Goal: Browse casually: Explore the website without a specific task or goal

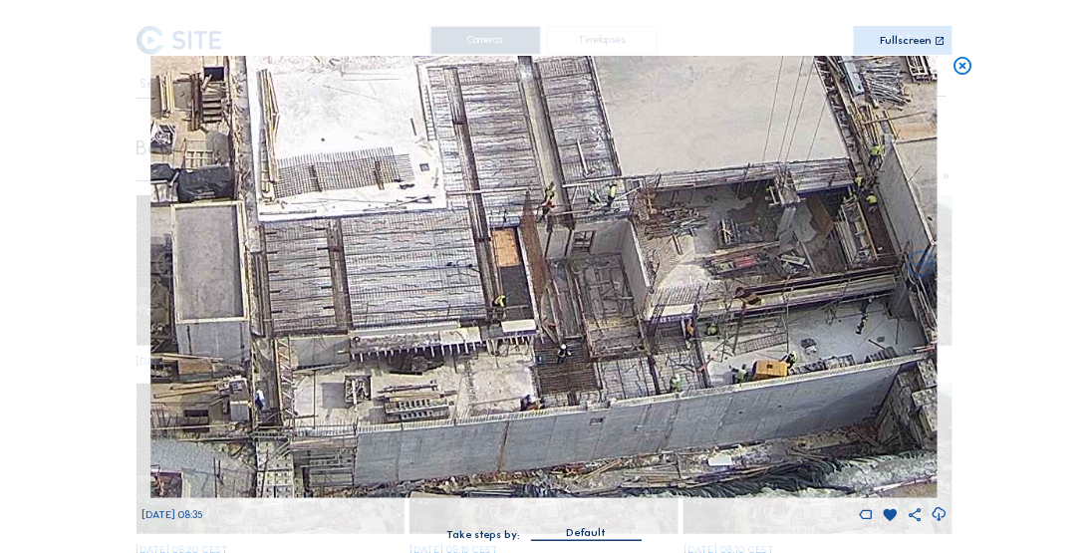
click at [543, 333] on img at bounding box center [544, 277] width 786 height 443
click at [961, 64] on icon at bounding box center [963, 67] width 22 height 22
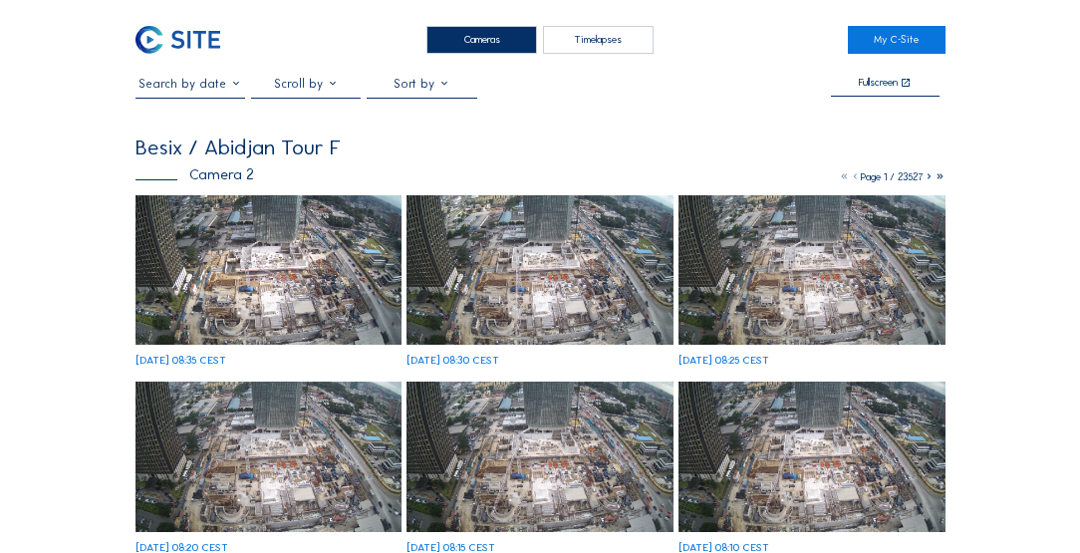
click at [464, 33] on div "Cameras" at bounding box center [482, 40] width 111 height 29
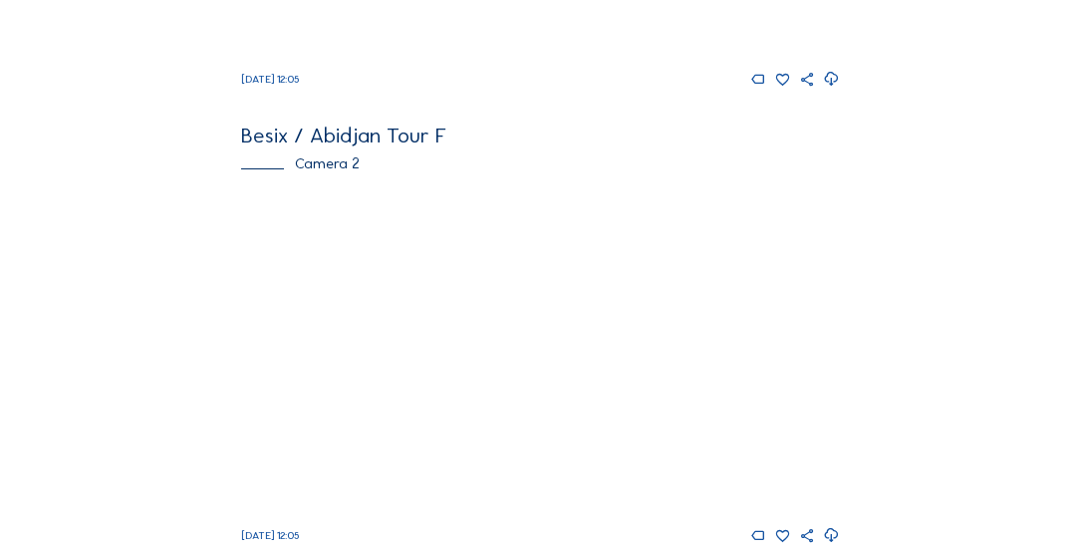
scroll to position [512, 0]
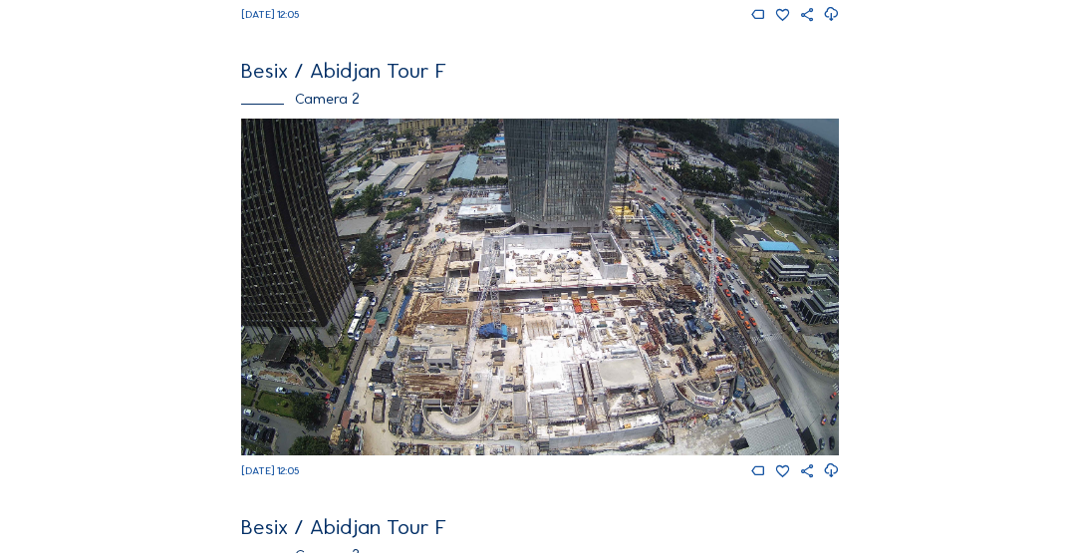
click at [523, 302] on img at bounding box center [539, 287] width 597 height 336
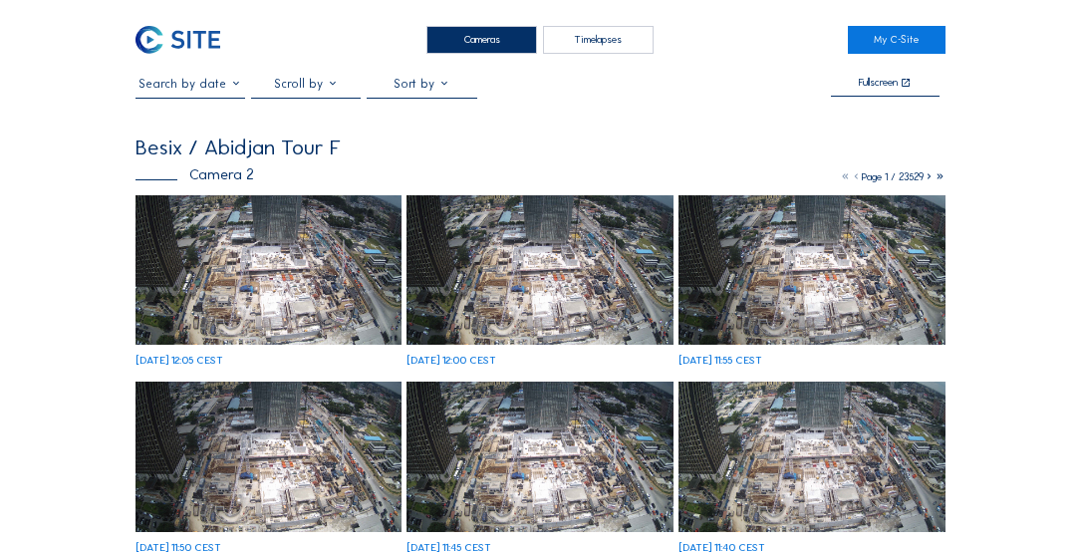
click at [301, 256] on img at bounding box center [269, 269] width 266 height 149
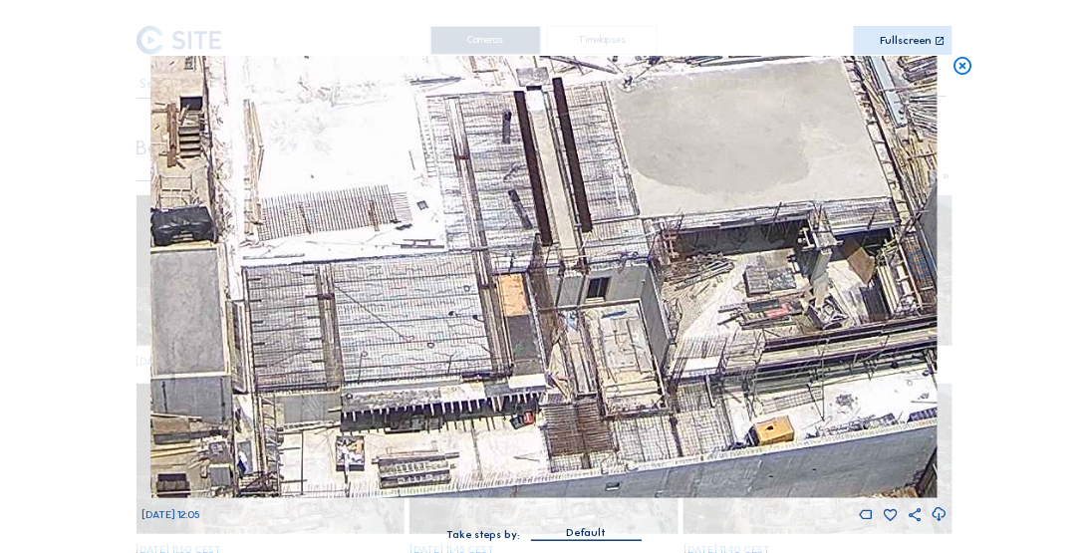
drag, startPoint x: 558, startPoint y: 432, endPoint x: 589, endPoint y: 345, distance: 92.0
click at [589, 345] on img at bounding box center [544, 277] width 786 height 443
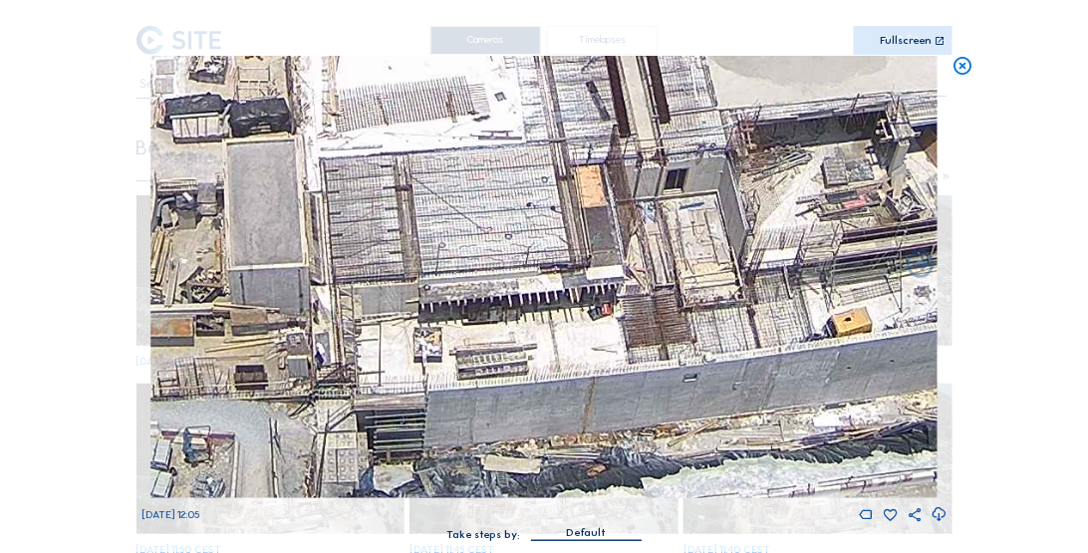
drag, startPoint x: 451, startPoint y: 375, endPoint x: 501, endPoint y: 335, distance: 63.8
click at [500, 335] on img at bounding box center [544, 277] width 786 height 443
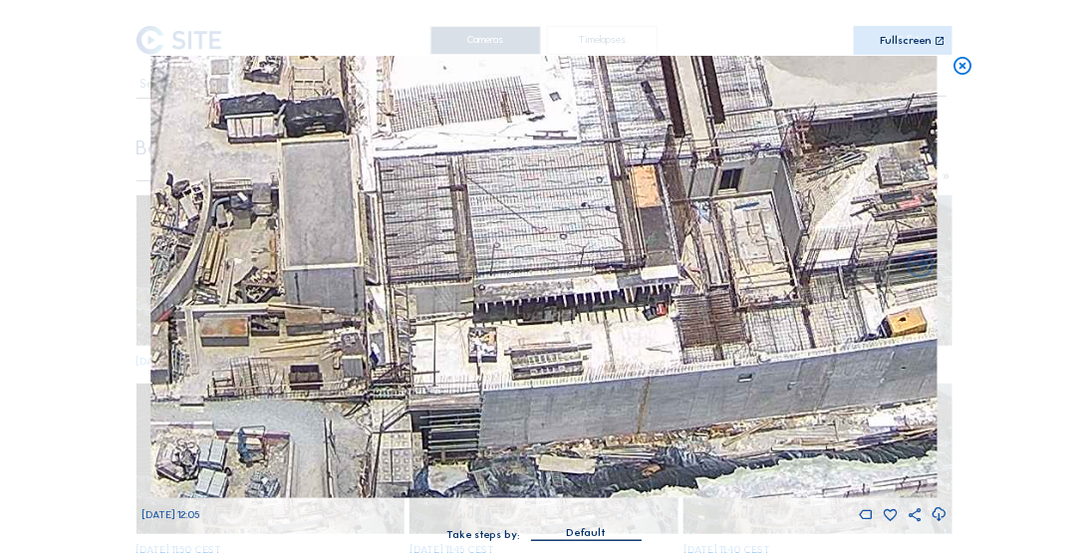
drag, startPoint x: 460, startPoint y: 337, endPoint x: 513, endPoint y: 289, distance: 71.3
click at [513, 289] on img at bounding box center [544, 277] width 786 height 443
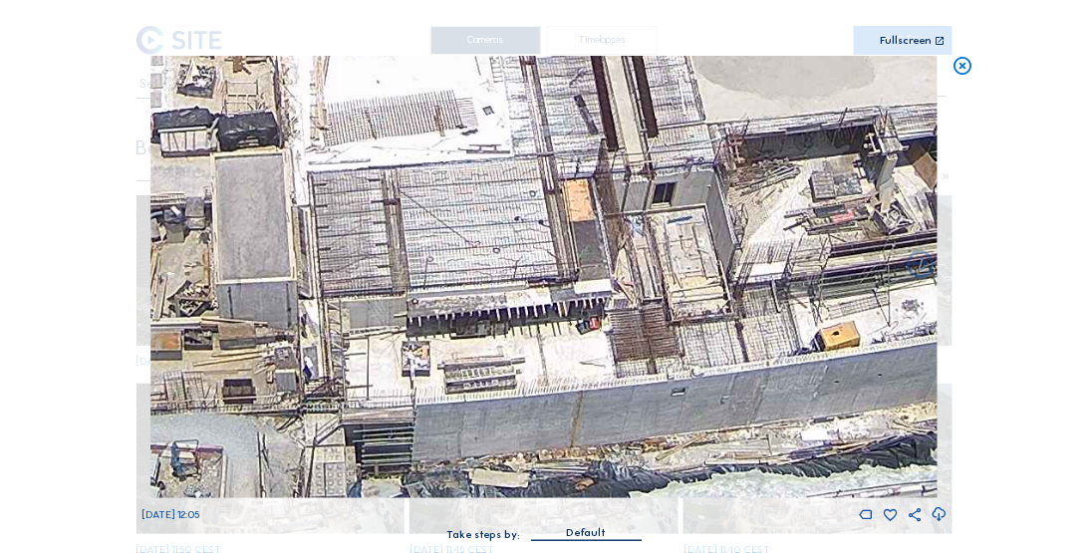
drag, startPoint x: 687, startPoint y: 368, endPoint x: 563, endPoint y: 372, distance: 123.6
click at [570, 371] on img at bounding box center [544, 277] width 786 height 443
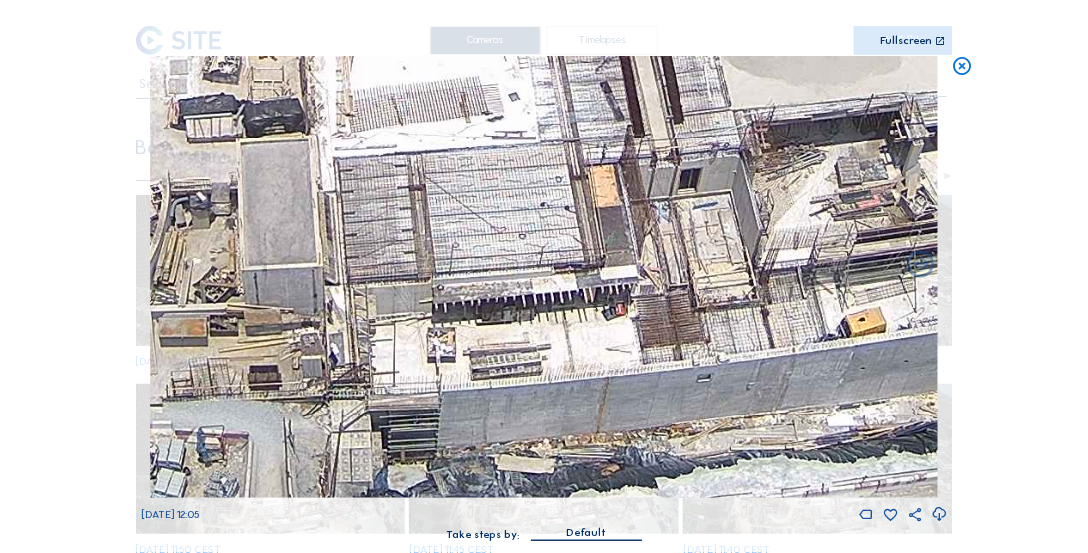
drag, startPoint x: 621, startPoint y: 335, endPoint x: 663, endPoint y: 291, distance: 60.6
click at [663, 291] on img at bounding box center [544, 277] width 786 height 443
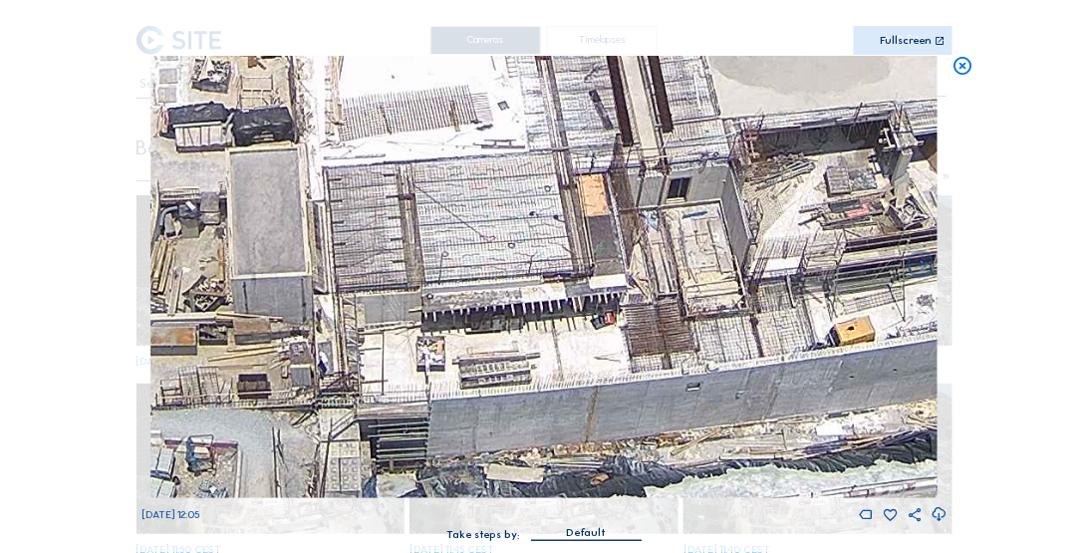
drag, startPoint x: 542, startPoint y: 321, endPoint x: 531, endPoint y: 280, distance: 42.3
click at [531, 280] on img at bounding box center [544, 277] width 786 height 443
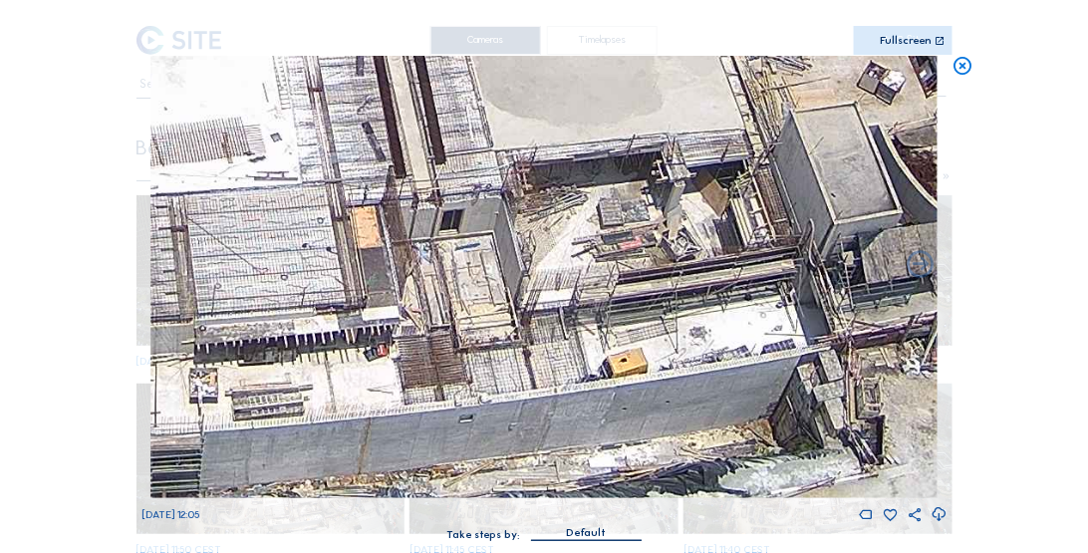
drag, startPoint x: 793, startPoint y: 359, endPoint x: 551, endPoint y: 393, distance: 244.5
click at [552, 393] on img at bounding box center [544, 277] width 786 height 443
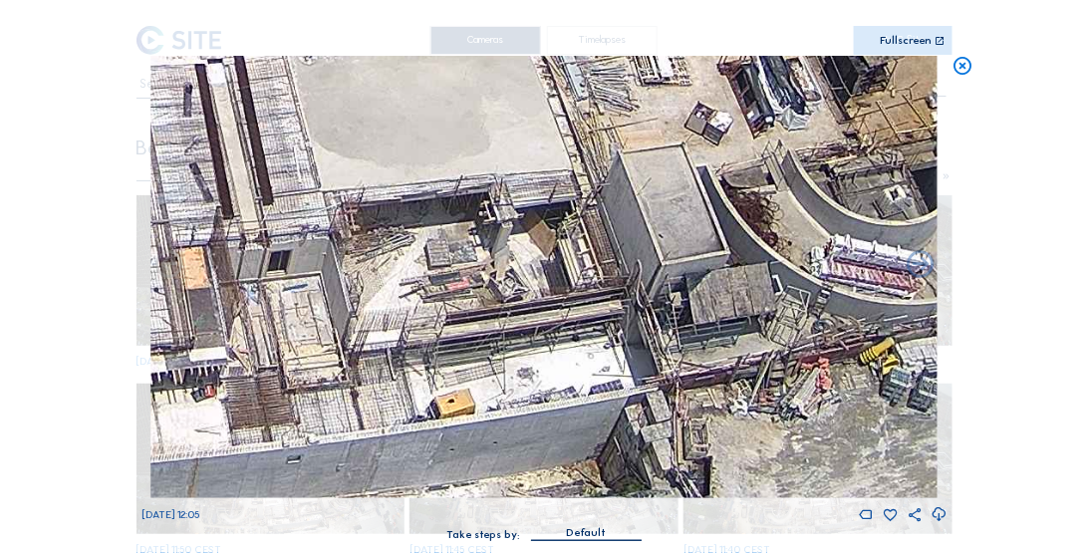
drag, startPoint x: 689, startPoint y: 316, endPoint x: 522, endPoint y: 356, distance: 171.1
click at [523, 356] on img at bounding box center [544, 277] width 786 height 443
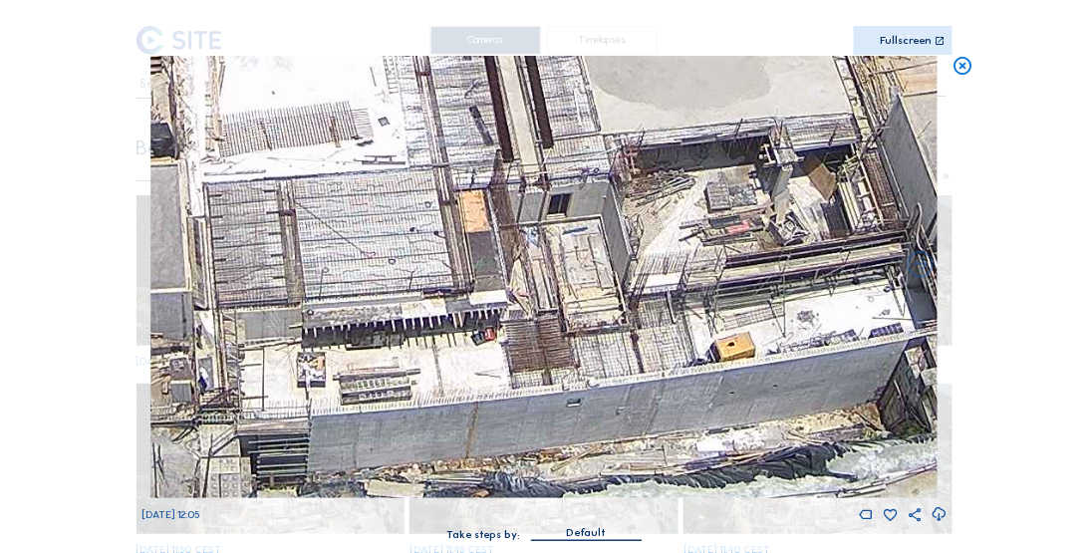
drag, startPoint x: 343, startPoint y: 412, endPoint x: 631, endPoint y: 353, distance: 294.0
click at [631, 353] on img at bounding box center [544, 277] width 786 height 443
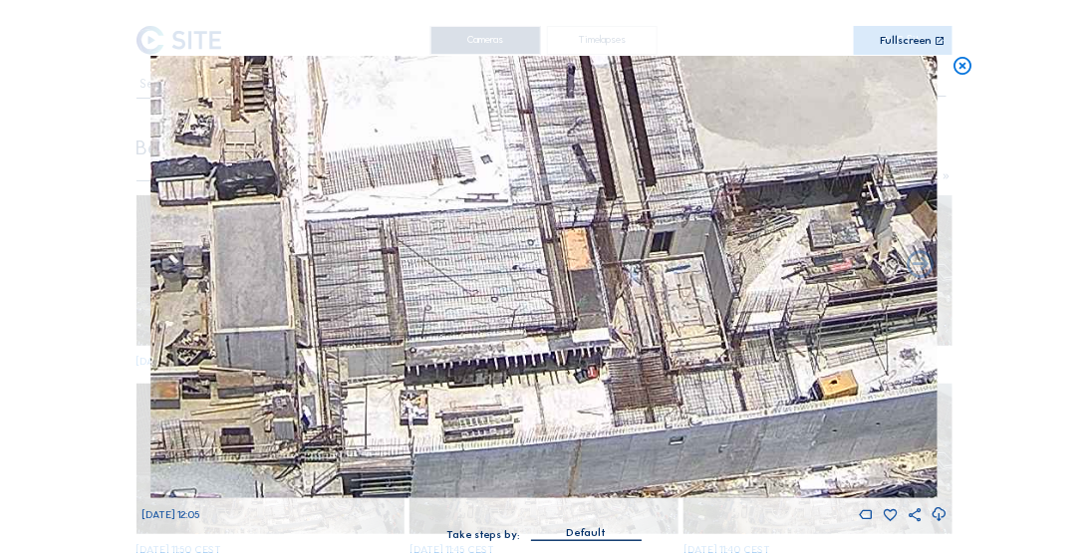
drag, startPoint x: 463, startPoint y: 381, endPoint x: 565, endPoint y: 420, distance: 108.8
click at [565, 420] on img at bounding box center [544, 277] width 786 height 443
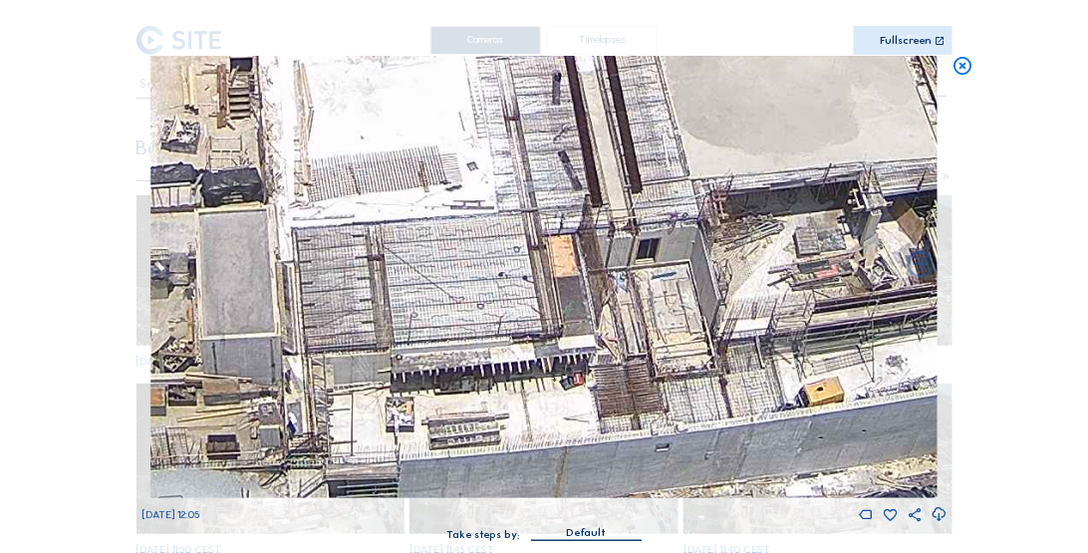
drag, startPoint x: 482, startPoint y: 418, endPoint x: 468, endPoint y: 425, distance: 15.6
click at [468, 425] on img at bounding box center [544, 277] width 786 height 443
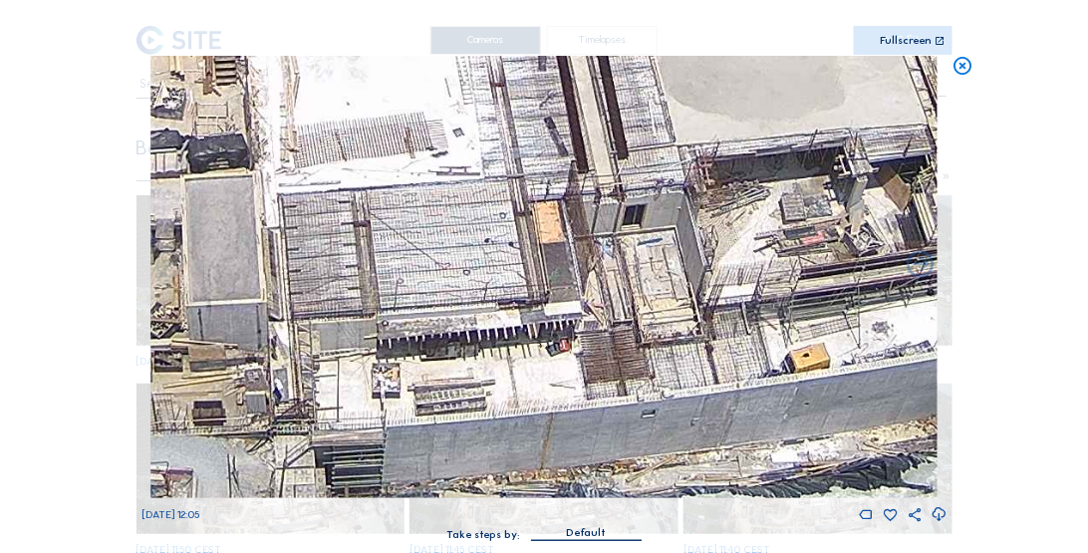
drag, startPoint x: 598, startPoint y: 392, endPoint x: 584, endPoint y: 358, distance: 36.6
click at [584, 358] on img at bounding box center [544, 277] width 786 height 443
